Goal: Information Seeking & Learning: Learn about a topic

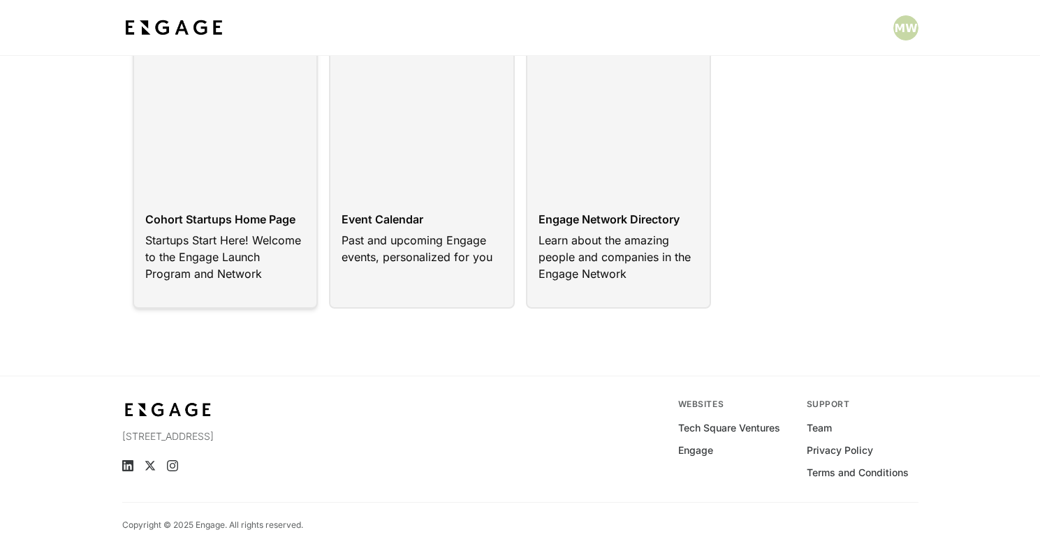
scroll to position [149, 0]
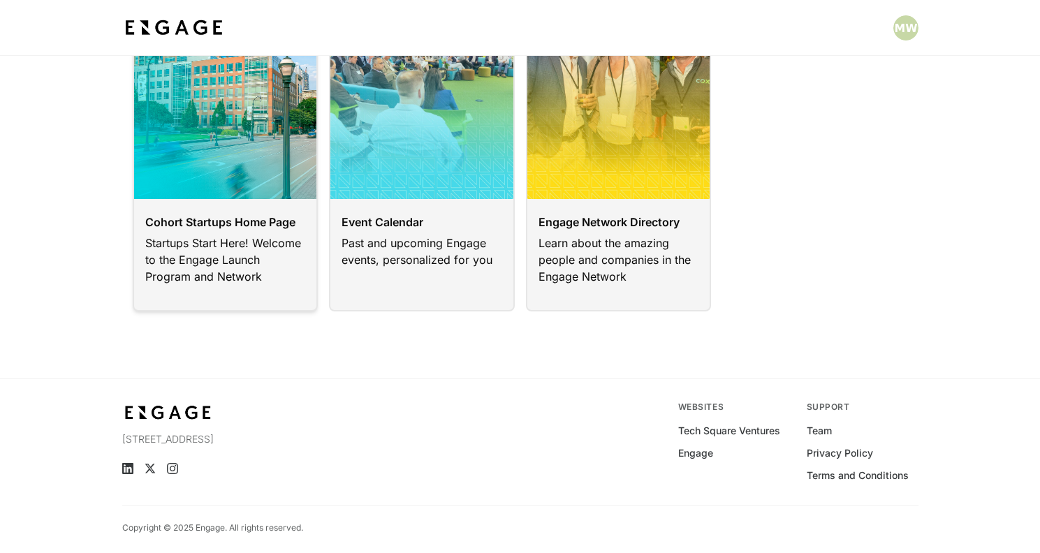
click at [234, 277] on link at bounding box center [226, 142] width 186 height 337
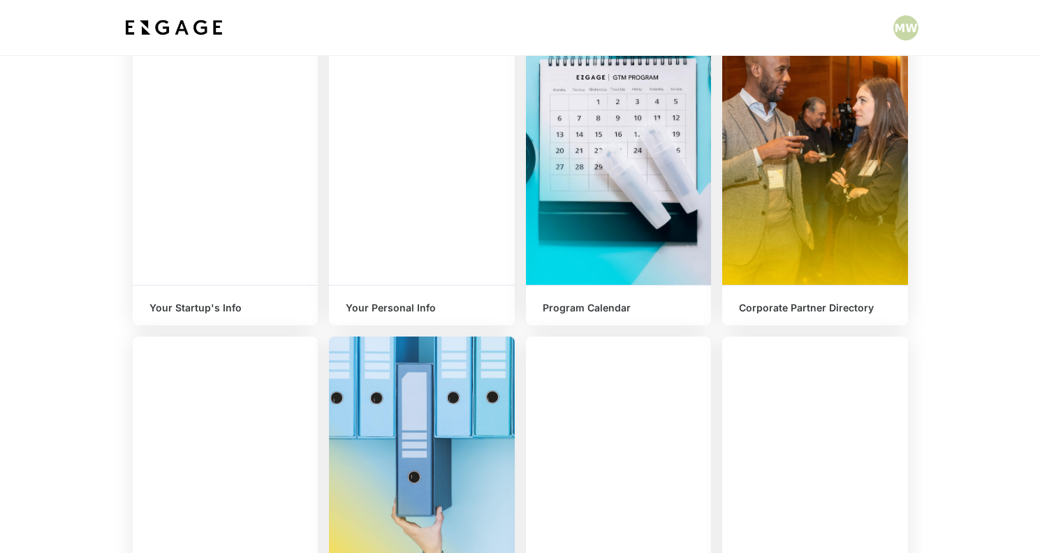
scroll to position [289, 0]
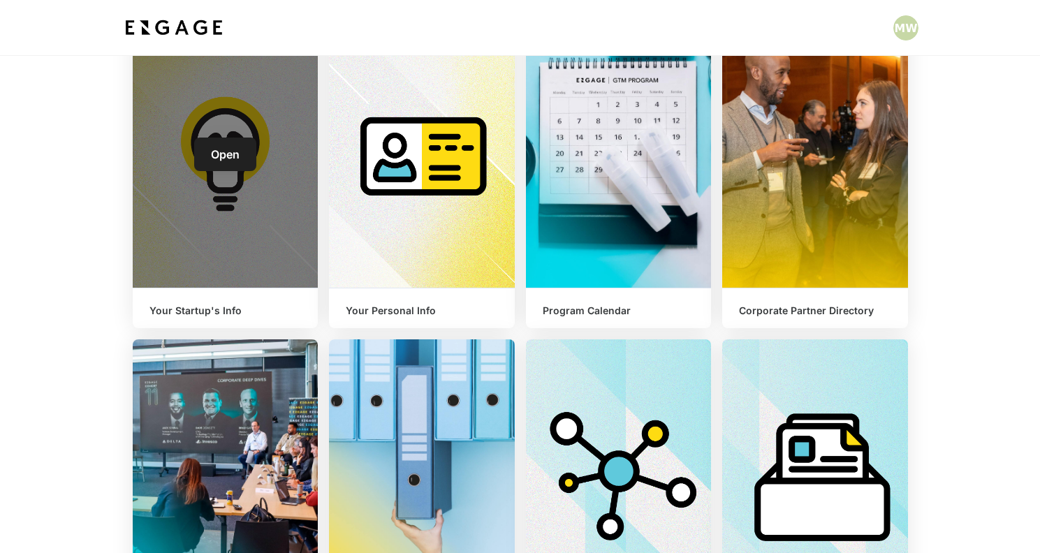
click at [212, 308] on h6 "Your Startup's Info" at bounding box center [225, 311] width 152 height 12
click at [233, 154] on span "Open" at bounding box center [225, 154] width 29 height 14
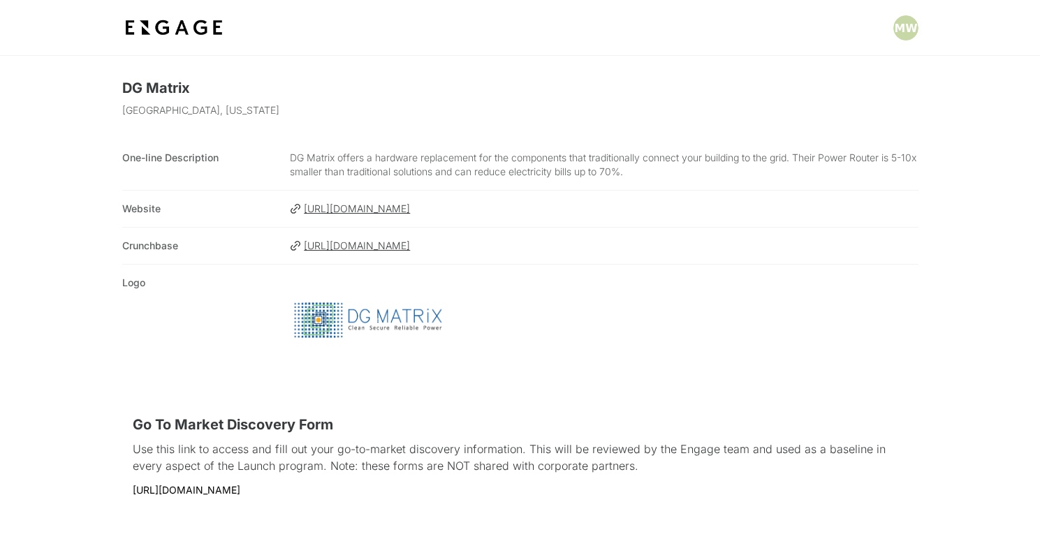
scroll to position [285, 0]
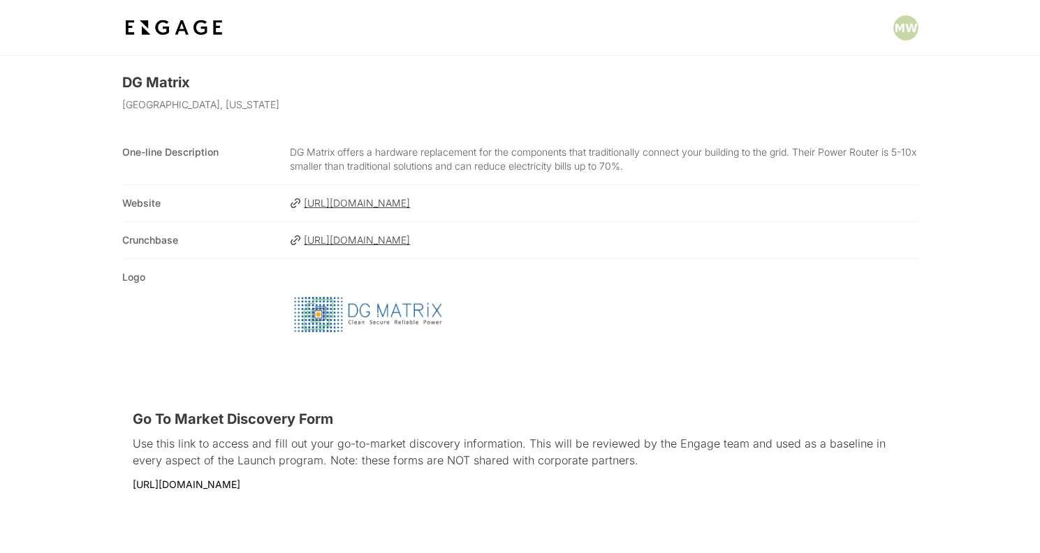
click at [558, 156] on p "DG Matrix offers a hardware replacement for the components that traditionally c…" at bounding box center [604, 159] width 628 height 28
click at [590, 154] on p "DG Matrix offers a hardware replacement for the components that traditionally c…" at bounding box center [604, 159] width 628 height 28
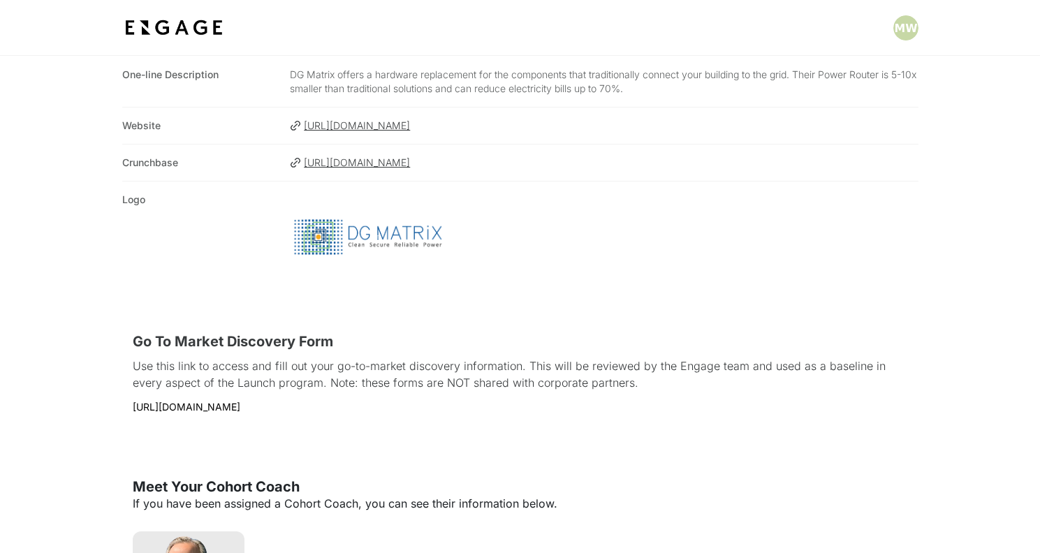
scroll to position [0, 0]
